Goal: Task Accomplishment & Management: Manage account settings

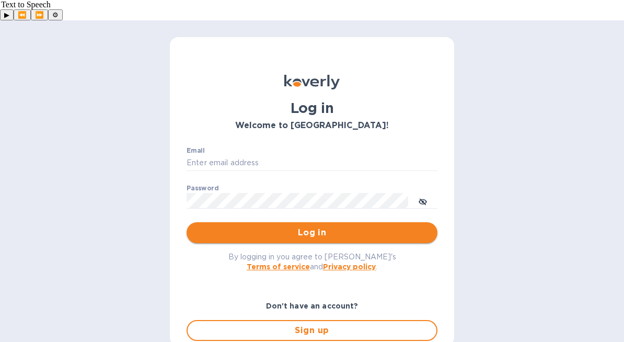
type input "[EMAIL_ADDRESS][DOMAIN_NAME]"
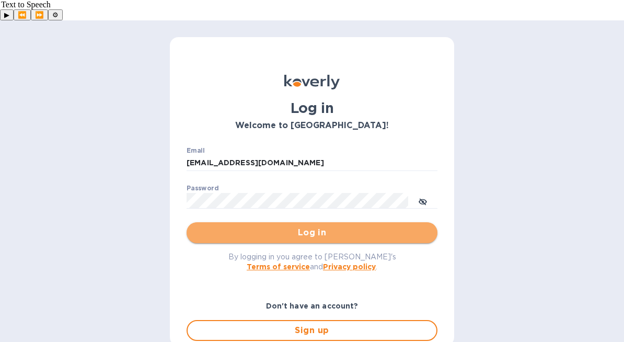
click at [316, 222] on button "Log in" at bounding box center [312, 232] width 251 height 21
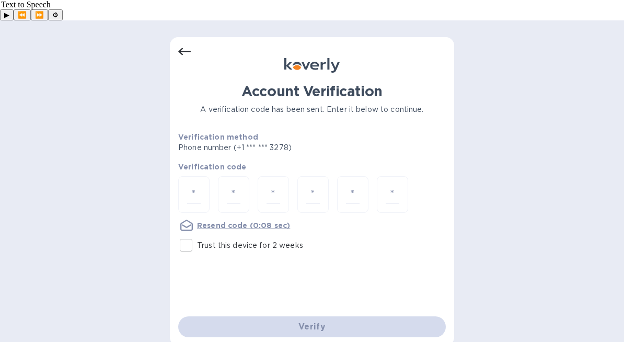
click at [184, 234] on input "Trust this device for 2 weeks" at bounding box center [186, 245] width 22 height 22
checkbox input "true"
click at [206, 177] on div at bounding box center [193, 194] width 31 height 37
paste input "7"
type input "7"
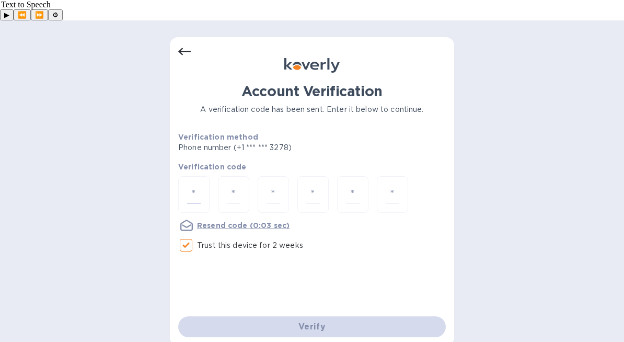
type input "4"
type input "0"
type input "5"
type input "0"
type input "2"
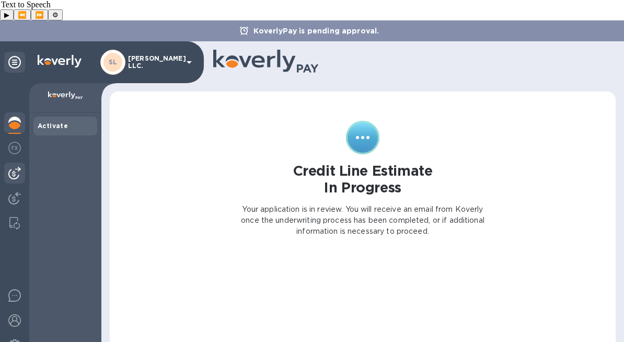
click at [5, 163] on div at bounding box center [14, 173] width 21 height 21
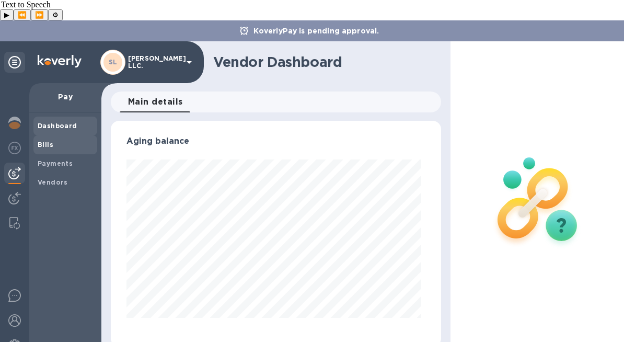
scroll to position [226, 326]
click at [71, 135] on div "Bills" at bounding box center [65, 144] width 64 height 19
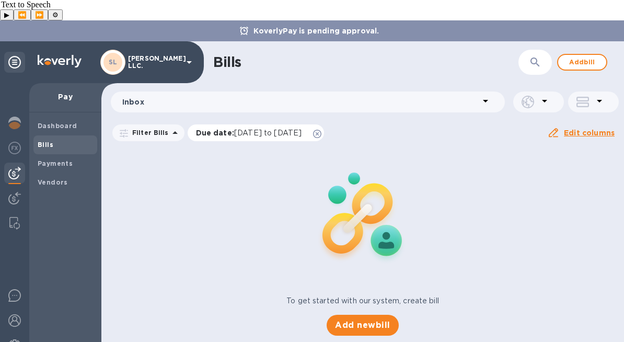
click at [322, 130] on icon at bounding box center [317, 134] width 8 height 8
